Goal: Find specific page/section

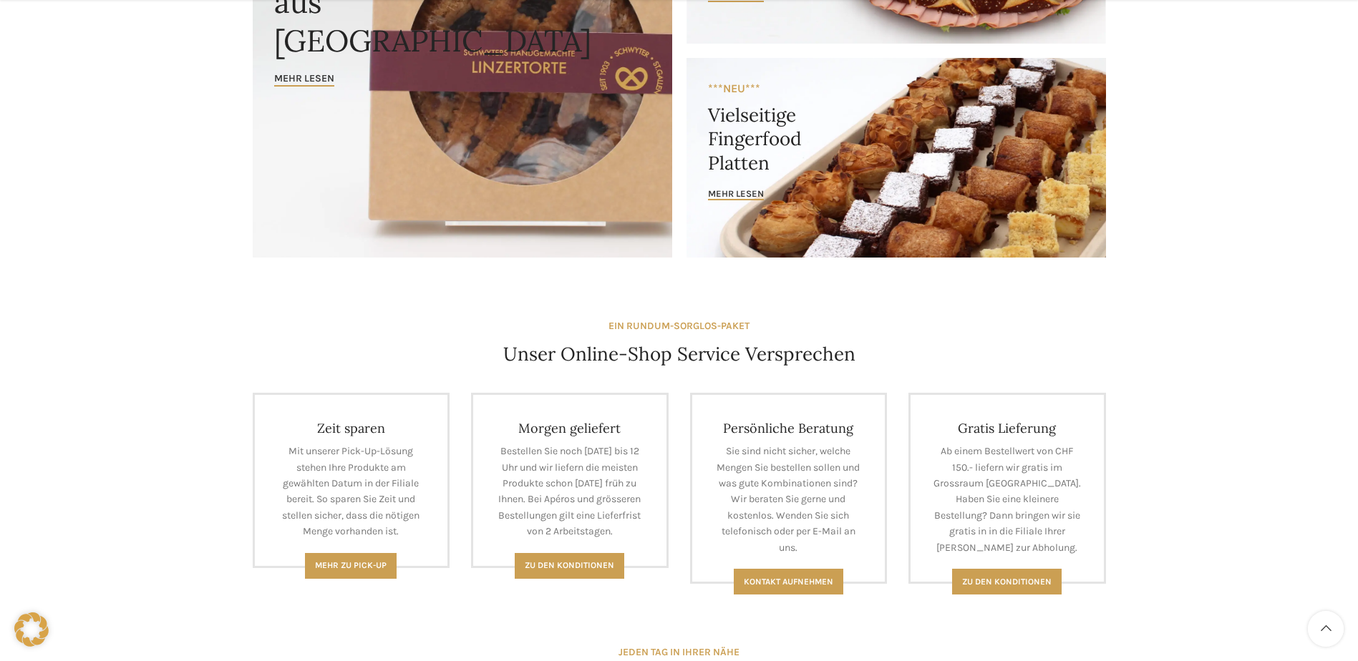
scroll to position [651, 0]
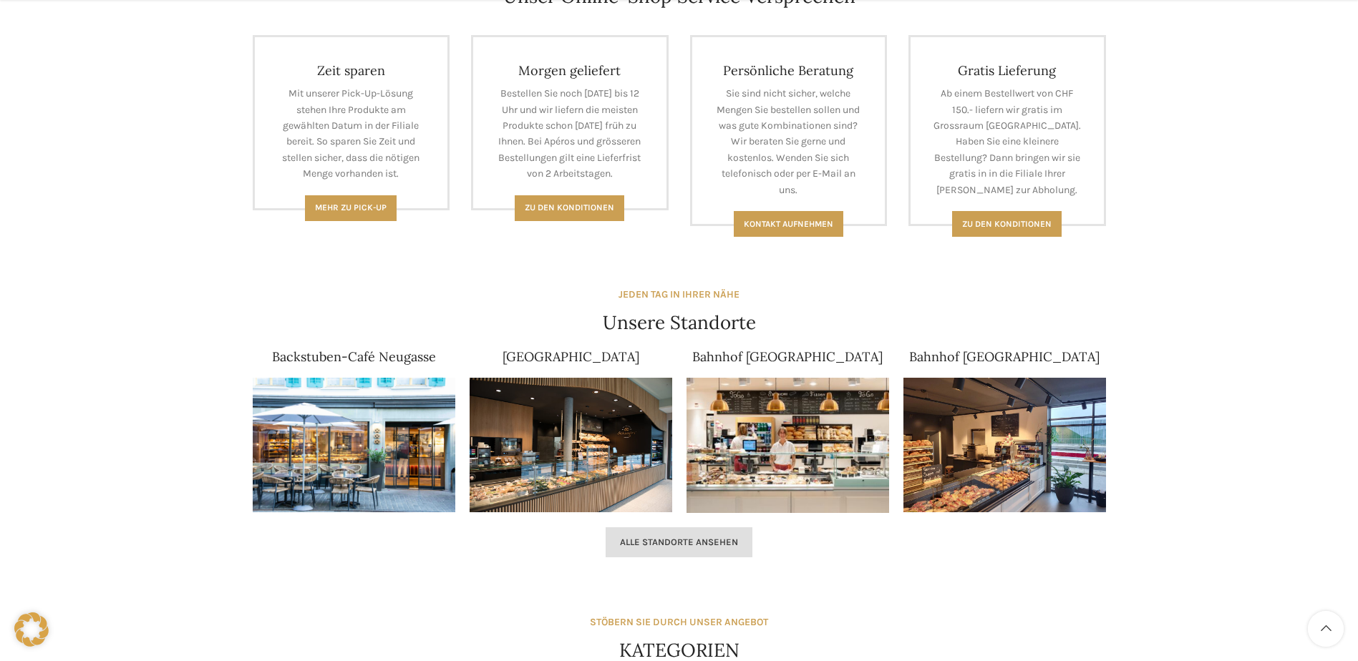
click at [660, 547] on span "Alle Standorte ansehen" at bounding box center [679, 542] width 118 height 11
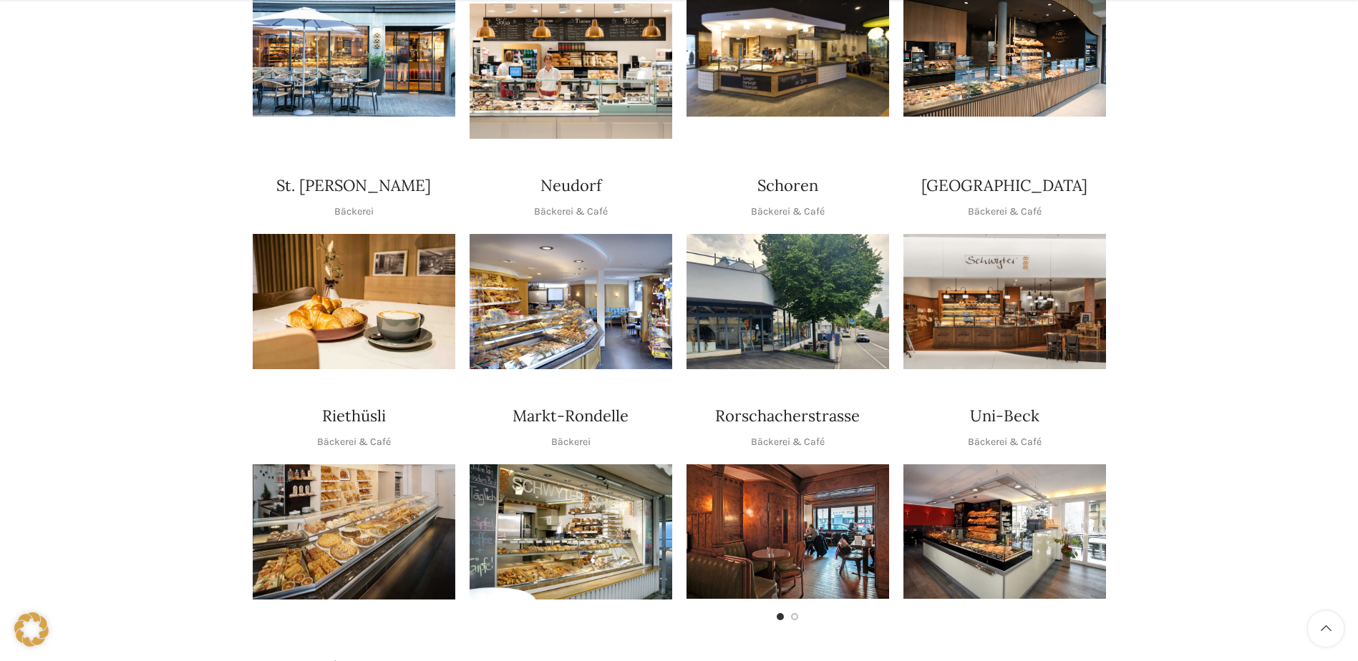
scroll to position [429, 0]
click at [547, 327] on img "1 / 1" at bounding box center [570, 300] width 203 height 135
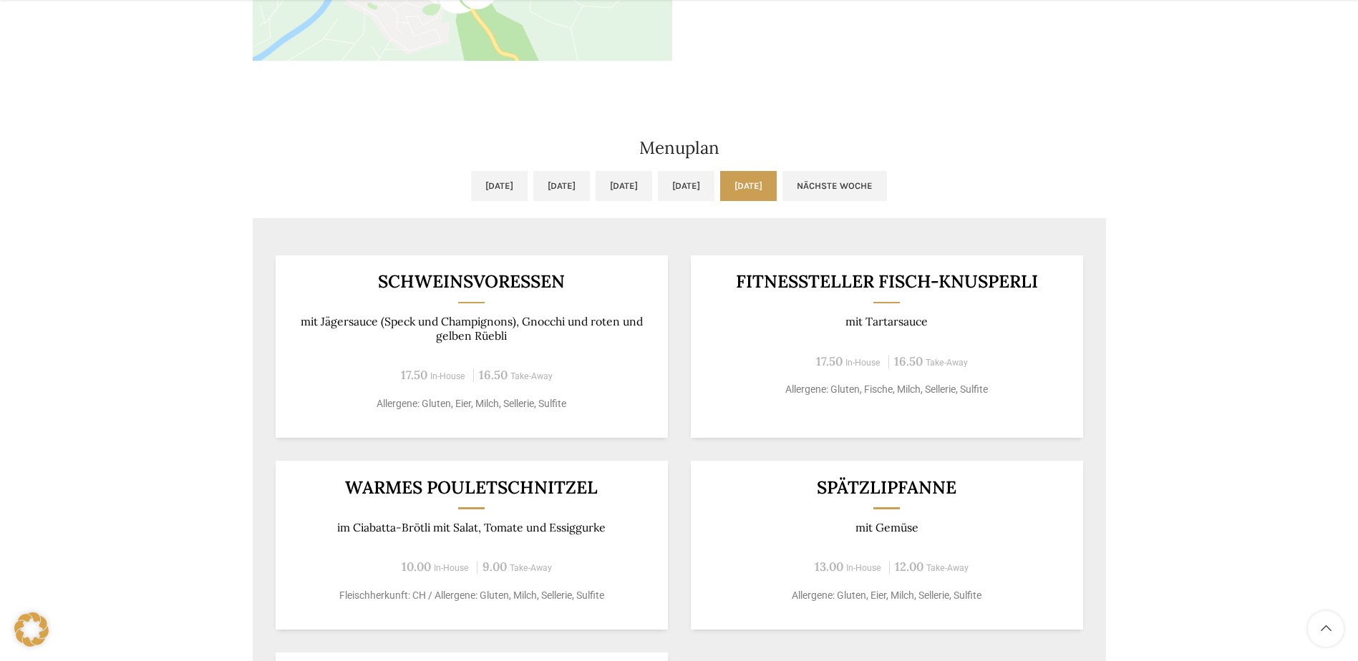
scroll to position [644, 0]
